Goal: Task Accomplishment & Management: Manage account settings

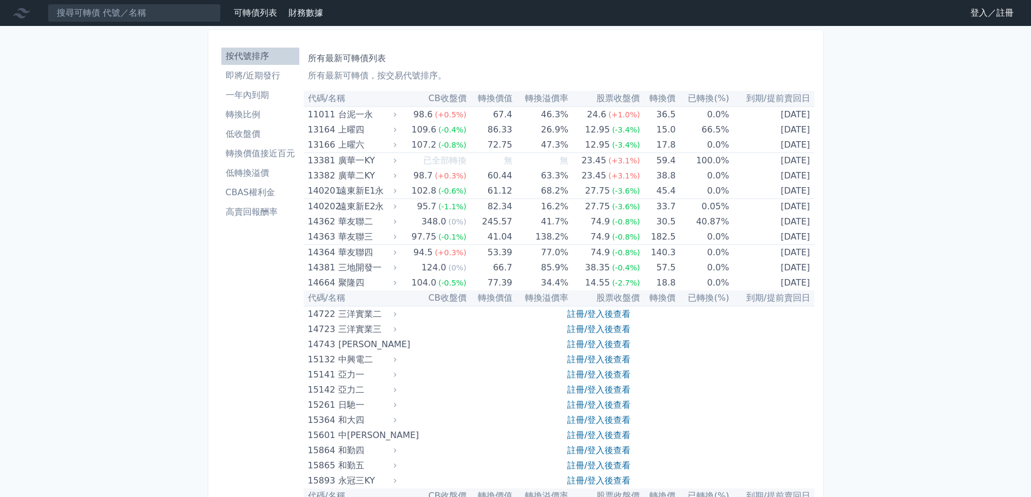
click at [976, 16] on link "登入／註冊" at bounding box center [992, 12] width 61 height 17
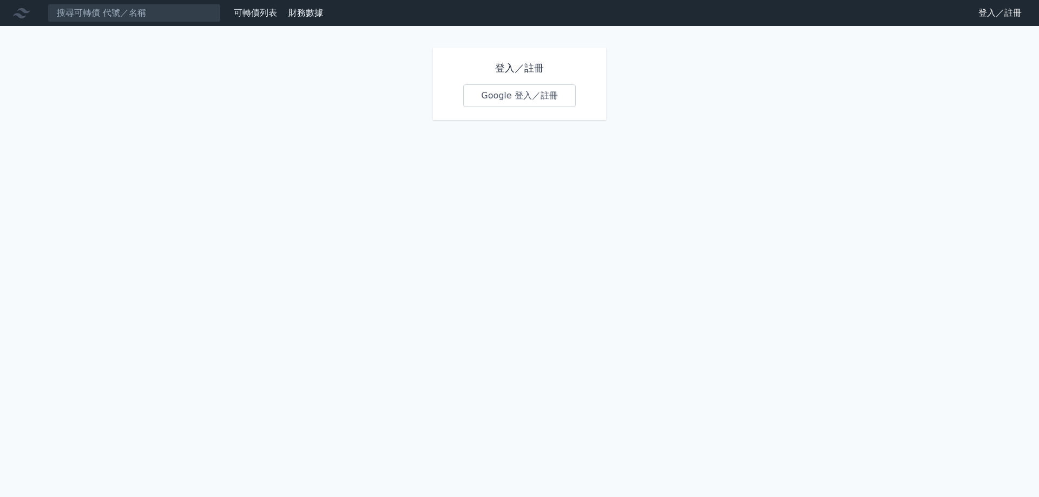
click at [543, 97] on link "Google 登入／註冊" at bounding box center [519, 95] width 113 height 23
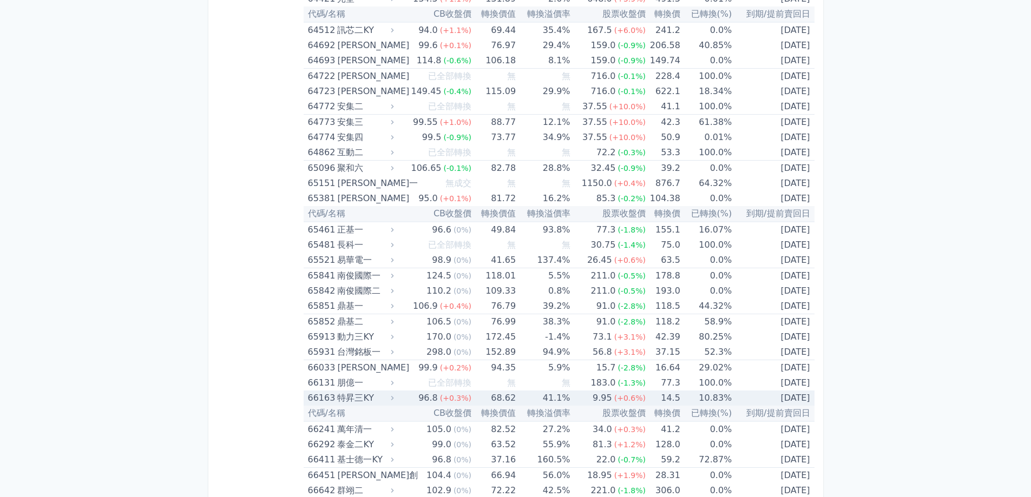
scroll to position [4748, 0]
